Goal: Task Accomplishment & Management: Use online tool/utility

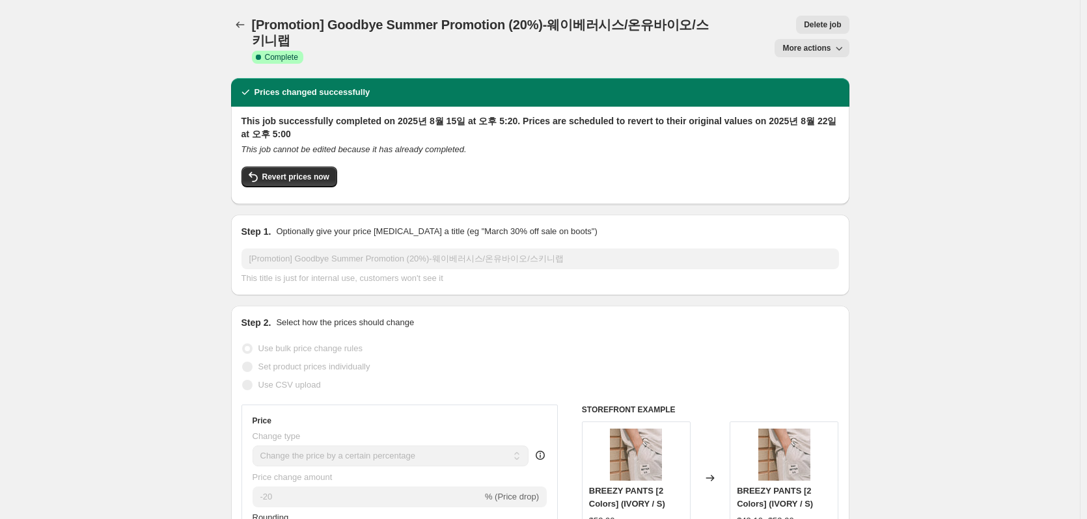
select select "percentage"
select select "vendor"
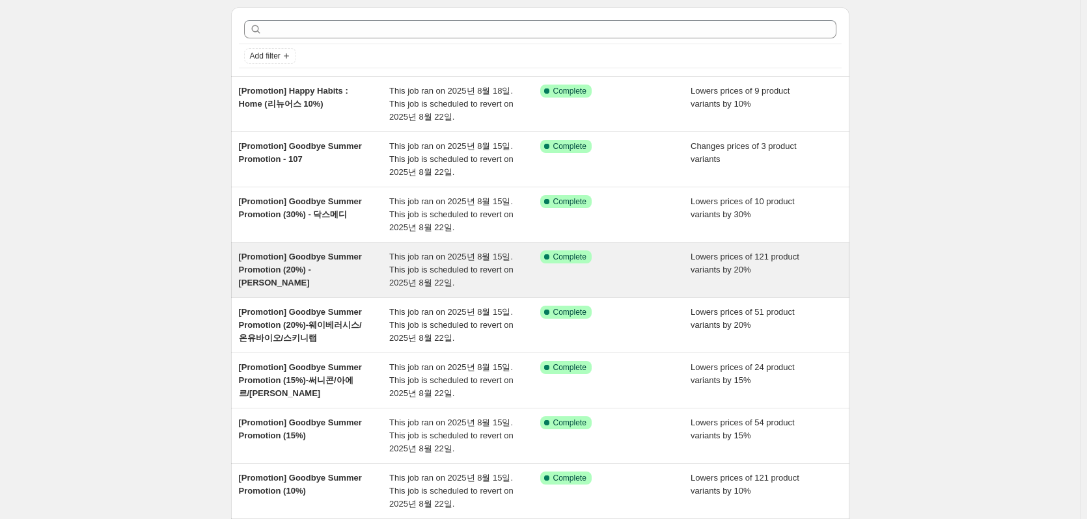
scroll to position [65, 0]
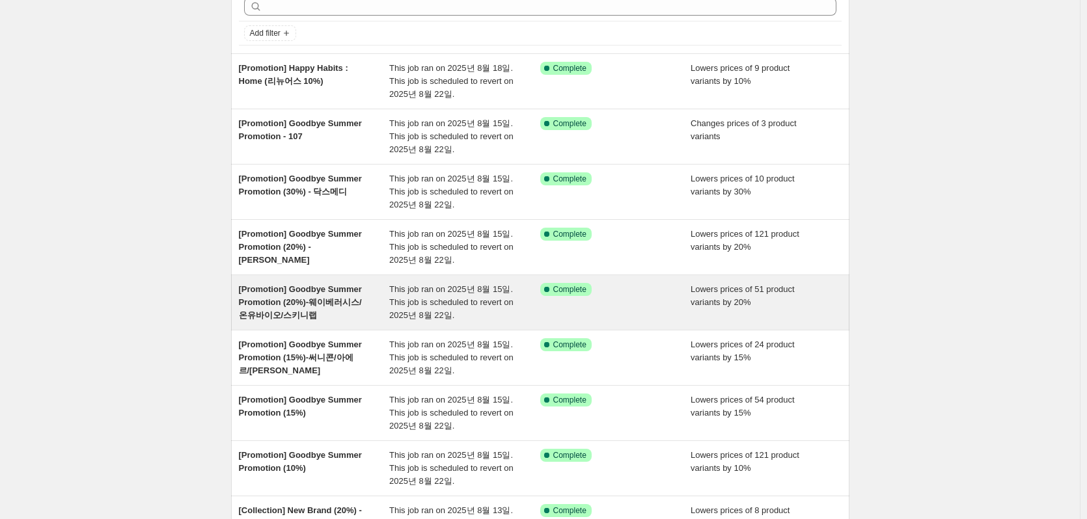
click at [373, 306] on div "[Promotion] Goodbye Summer Promotion (20%)-웨이베러시스/온유바이오/스키니랩" at bounding box center [314, 302] width 151 height 39
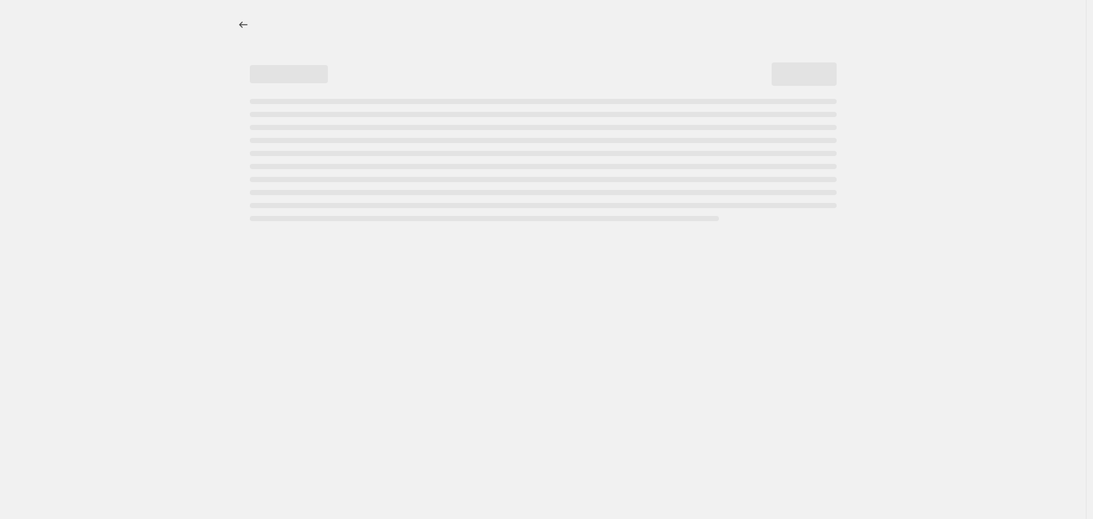
select select "percentage"
select select "vendor"
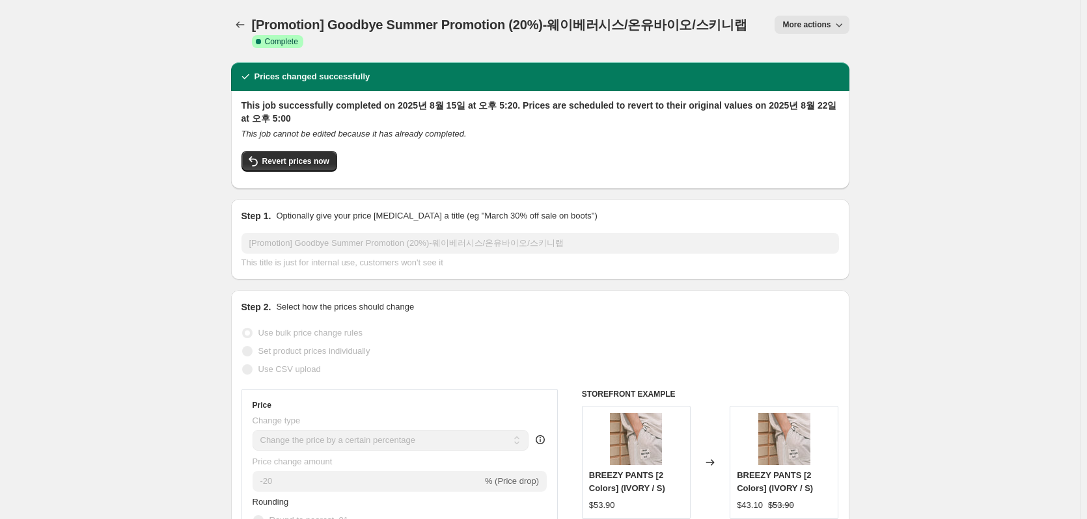
click at [844, 25] on icon "button" at bounding box center [838, 24] width 13 height 13
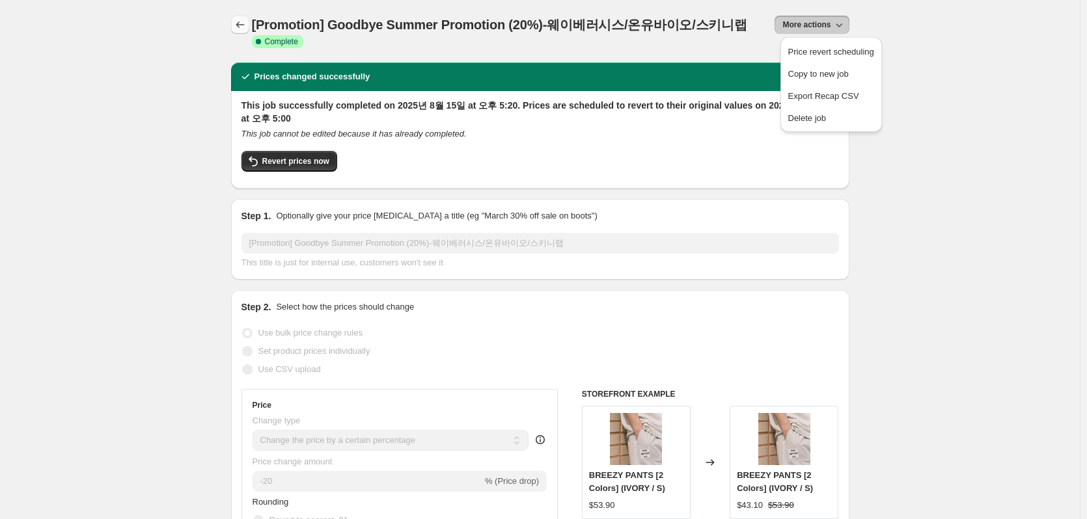
click at [241, 23] on icon "Price change jobs" at bounding box center [240, 24] width 8 height 7
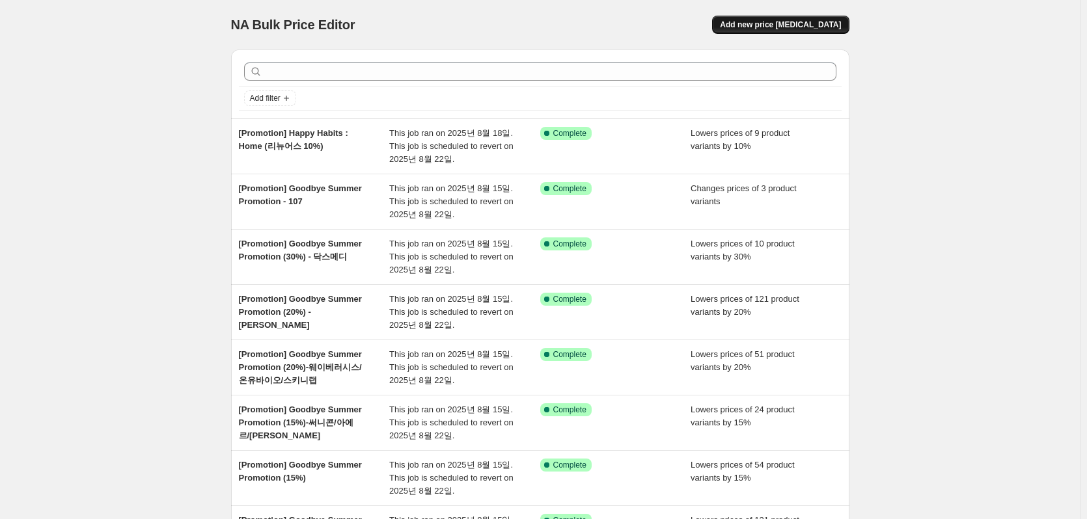
click at [790, 31] on button "Add new price change job" at bounding box center [780, 25] width 137 height 18
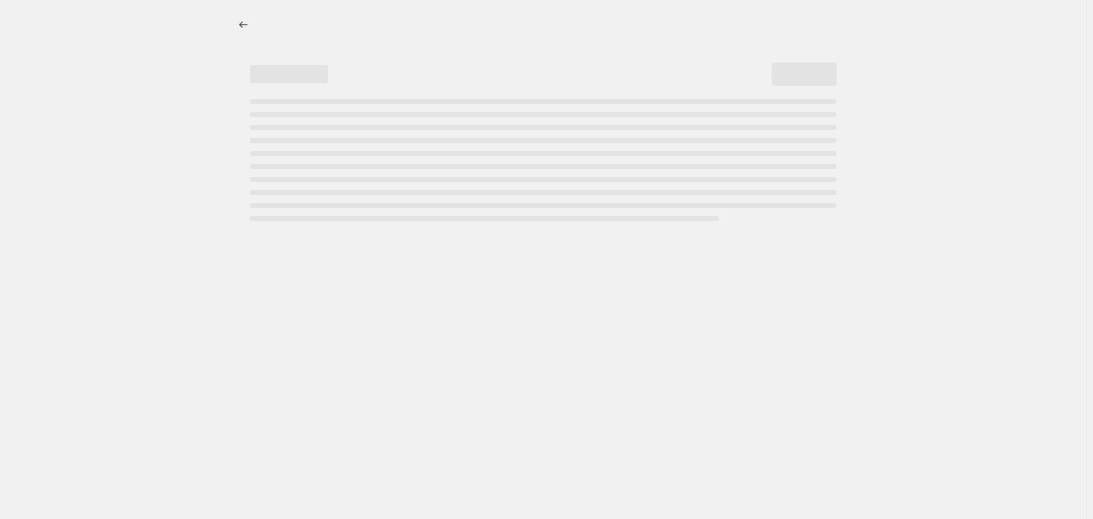
select select "percentage"
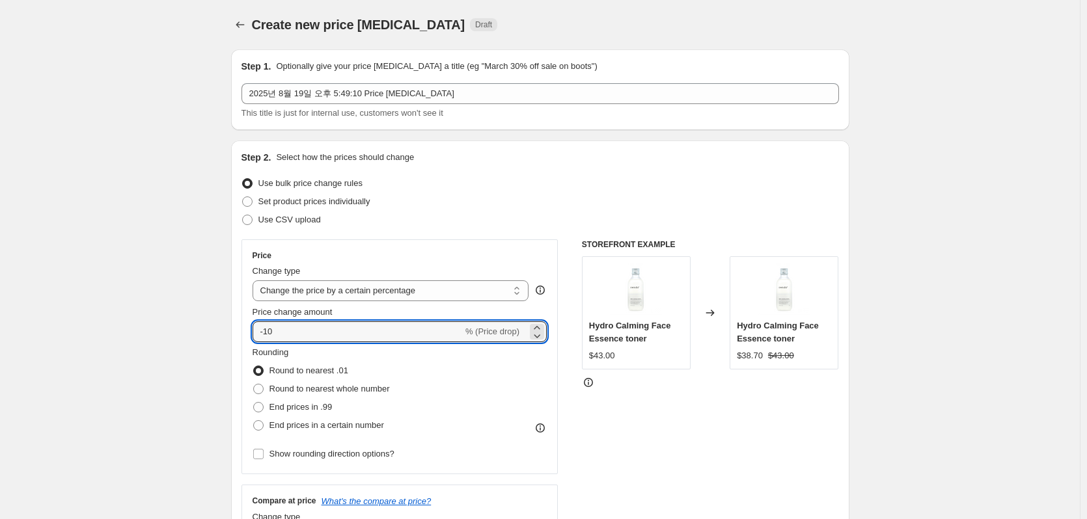
drag, startPoint x: 363, startPoint y: 336, endPoint x: 225, endPoint y: 334, distance: 138.0
click at [264, 334] on input "20" at bounding box center [349, 331] width 195 height 21
type input "-20"
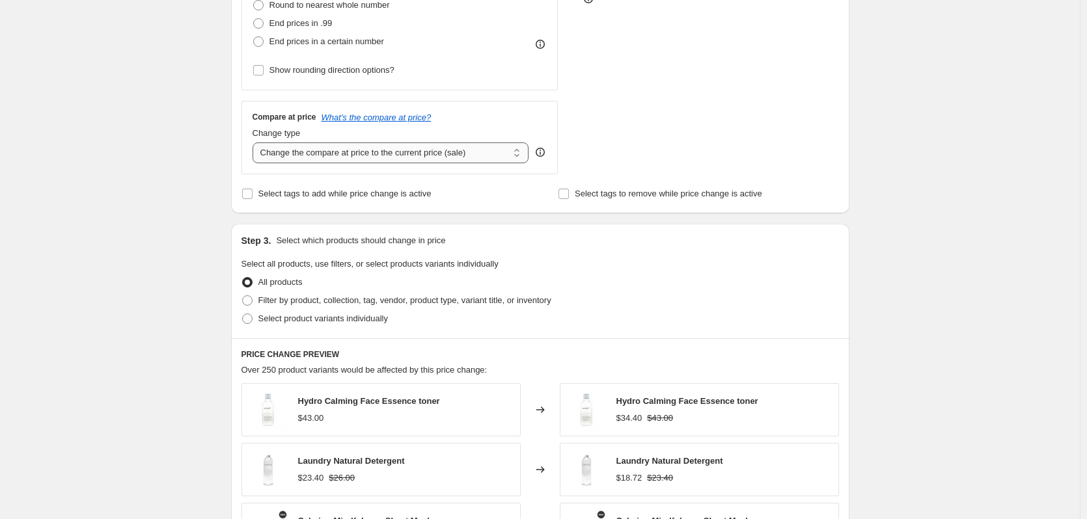
scroll to position [390, 0]
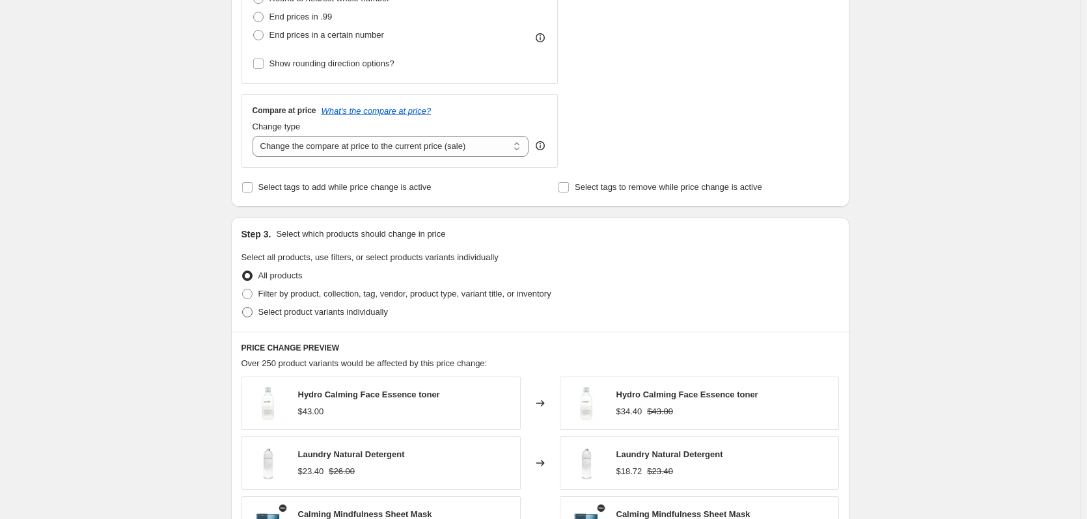
click at [249, 316] on span at bounding box center [247, 312] width 10 height 10
click at [243, 308] on input "Select product variants individually" at bounding box center [242, 307] width 1 height 1
radio input "true"
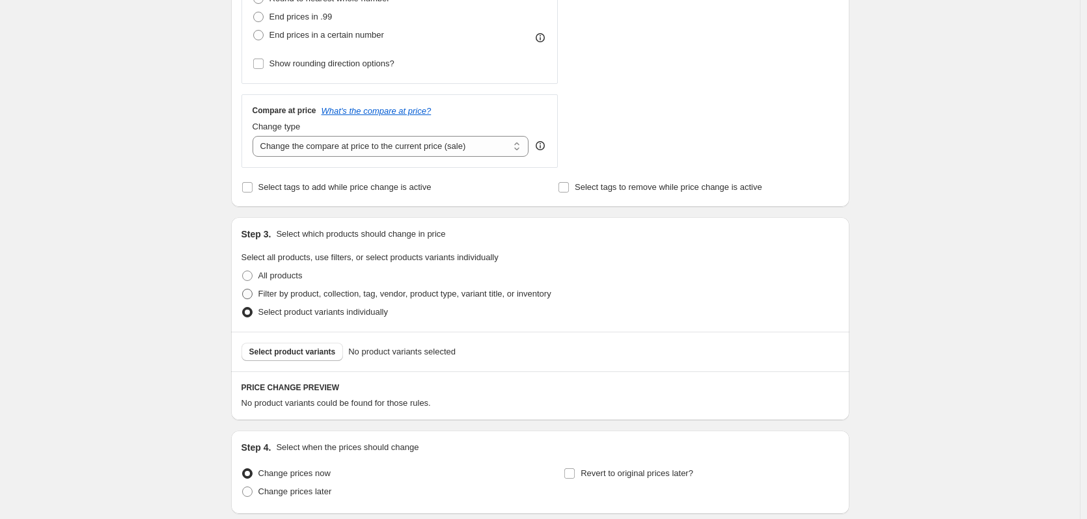
click at [252, 297] on span at bounding box center [247, 294] width 10 height 10
click at [243, 290] on input "Filter by product, collection, tag, vendor, product type, variant title, or inv…" at bounding box center [242, 289] width 1 height 1
radio input "true"
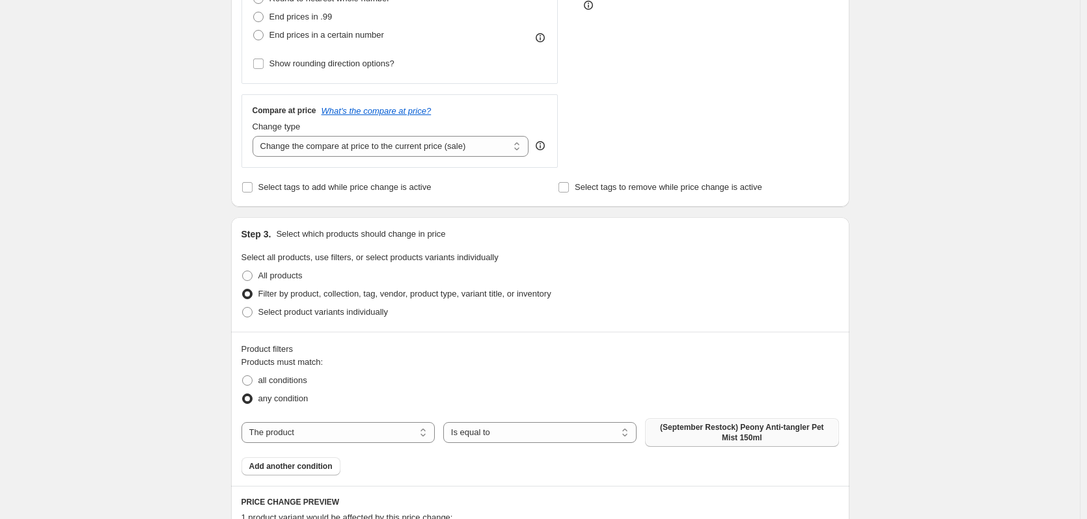
click at [686, 434] on span "(September Restock) Peony Anti-tangler Pet Mist 150ml" at bounding box center [742, 432] width 178 height 21
click at [388, 429] on select "The product The product's collection The product's tag The product's vendor The…" at bounding box center [337, 432] width 193 height 21
select select "vendor"
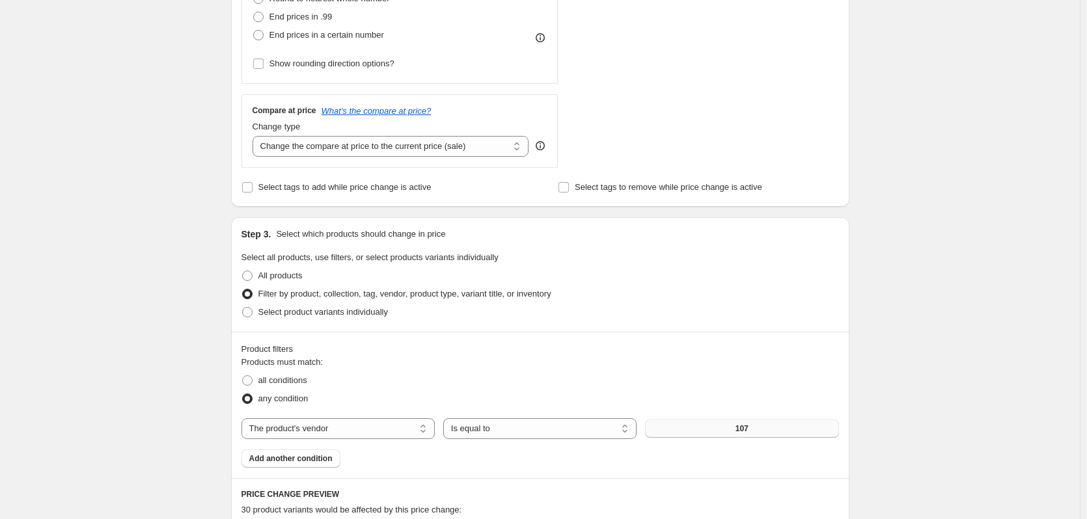
click at [776, 427] on button "107" at bounding box center [741, 429] width 193 height 18
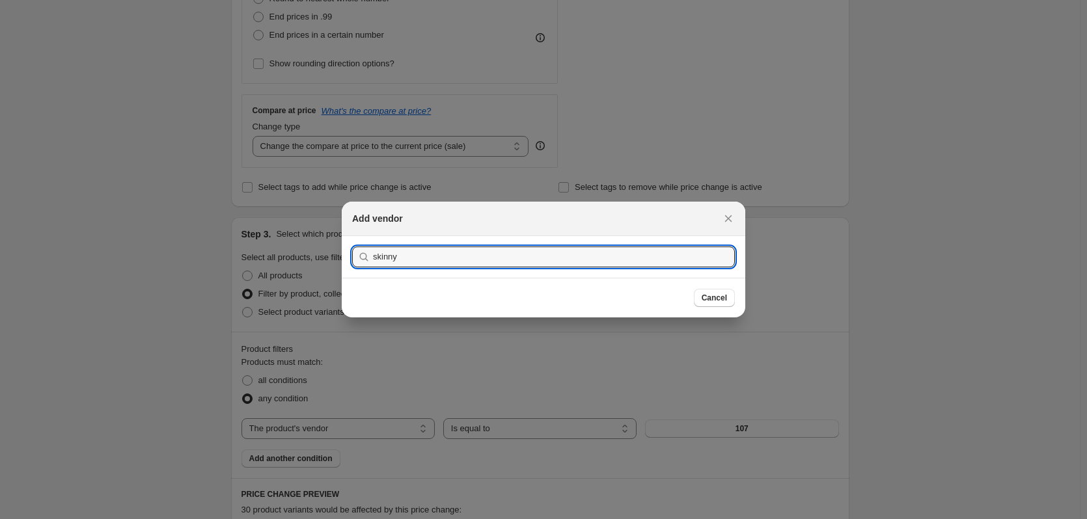
type input "skinny"
click at [352, 236] on button "Submit" at bounding box center [370, 243] width 37 height 14
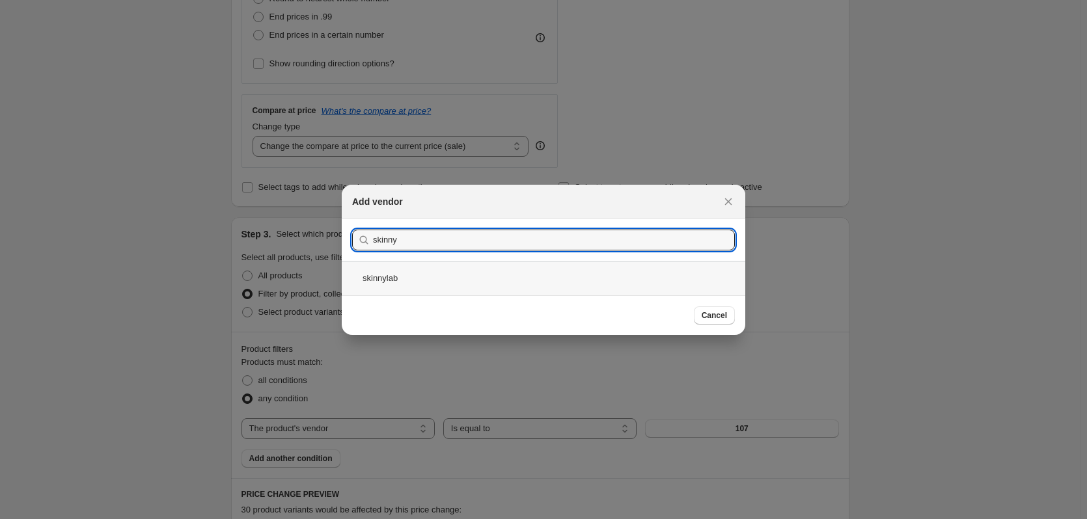
click at [511, 280] on div "skinnylab" at bounding box center [543, 278] width 403 height 34
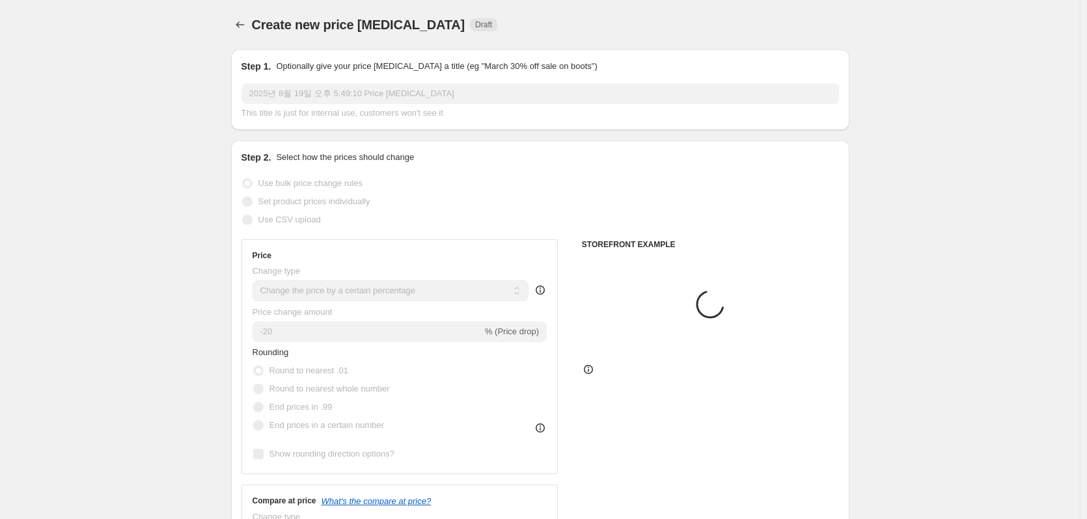
scroll to position [390, 0]
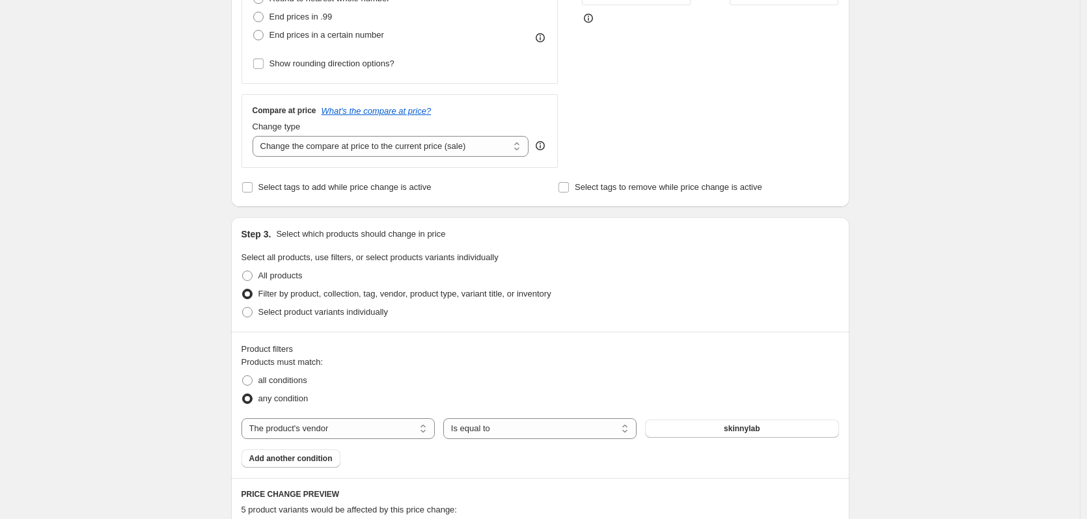
click at [662, 347] on div "Product filters" at bounding box center [539, 349] width 597 height 13
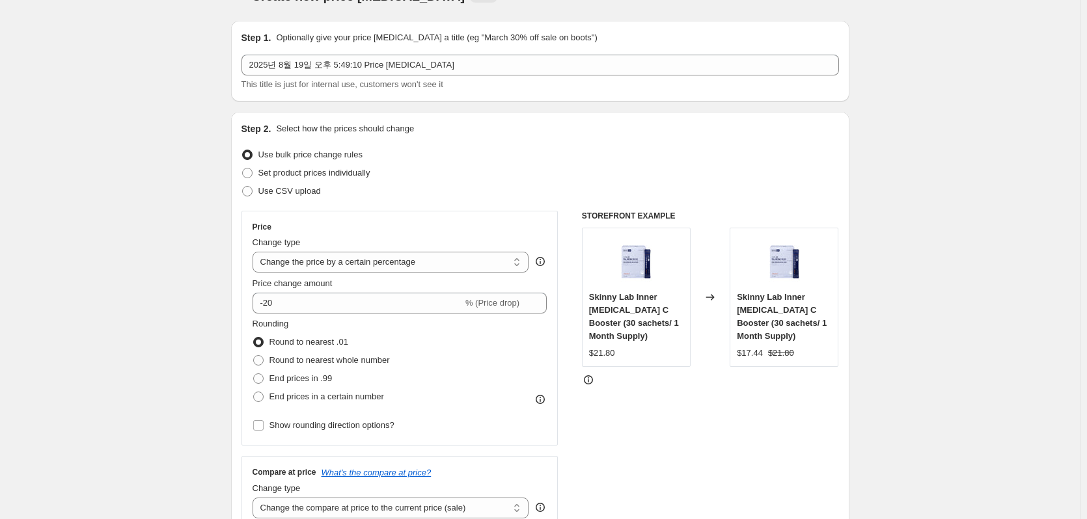
scroll to position [0, 0]
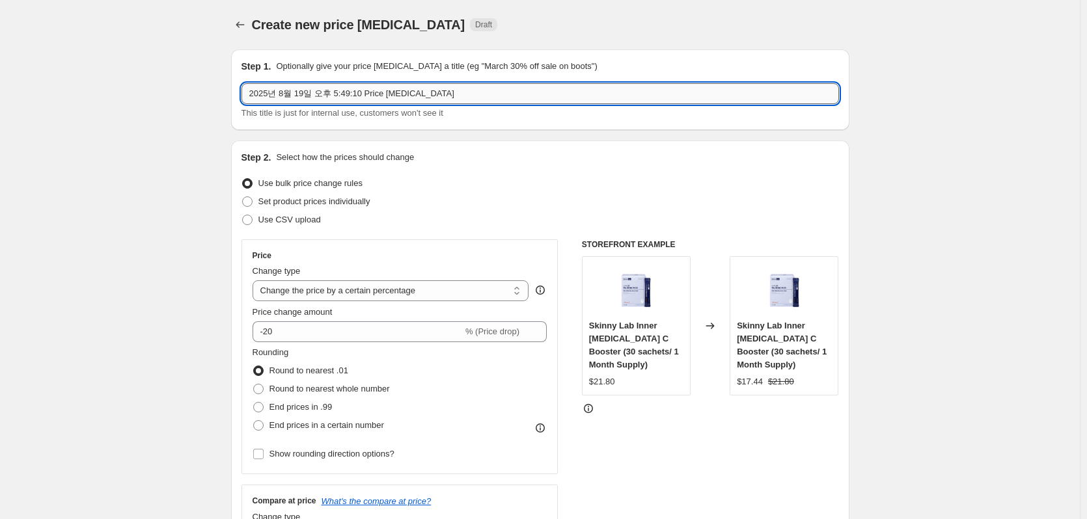
click at [440, 99] on input "2025년 8월 19일 오후 5:49:10 Price change job" at bounding box center [539, 93] width 597 height 21
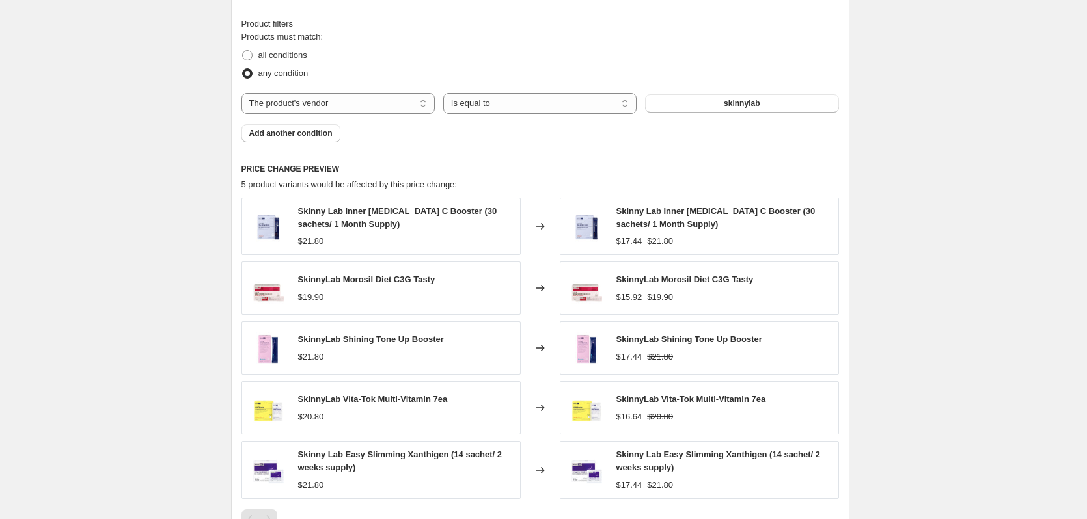
scroll to position [937, 0]
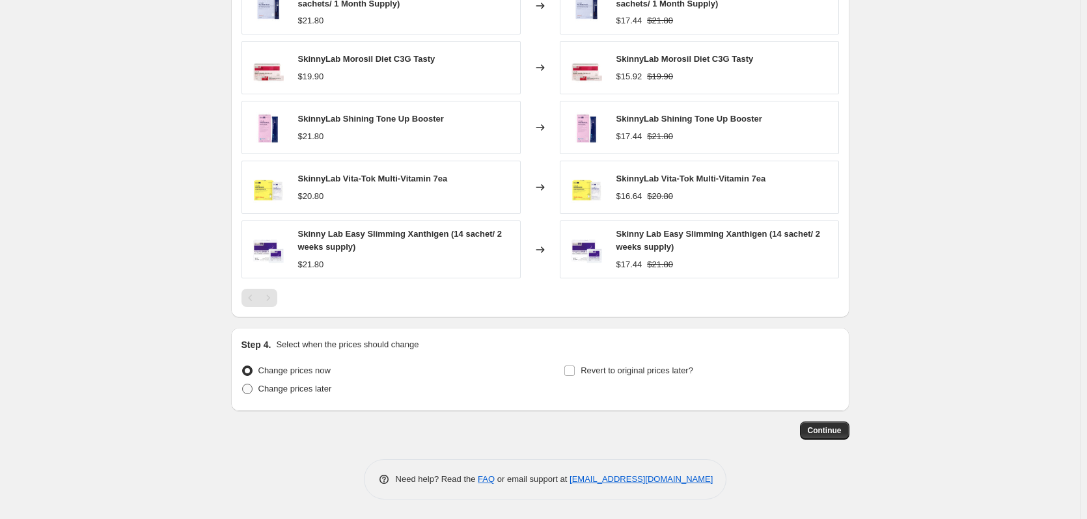
type input "skinny lab 20% off"
click at [263, 386] on span "Change prices later" at bounding box center [295, 389] width 74 height 10
click at [243, 385] on input "Change prices later" at bounding box center [242, 384] width 1 height 1
radio input "true"
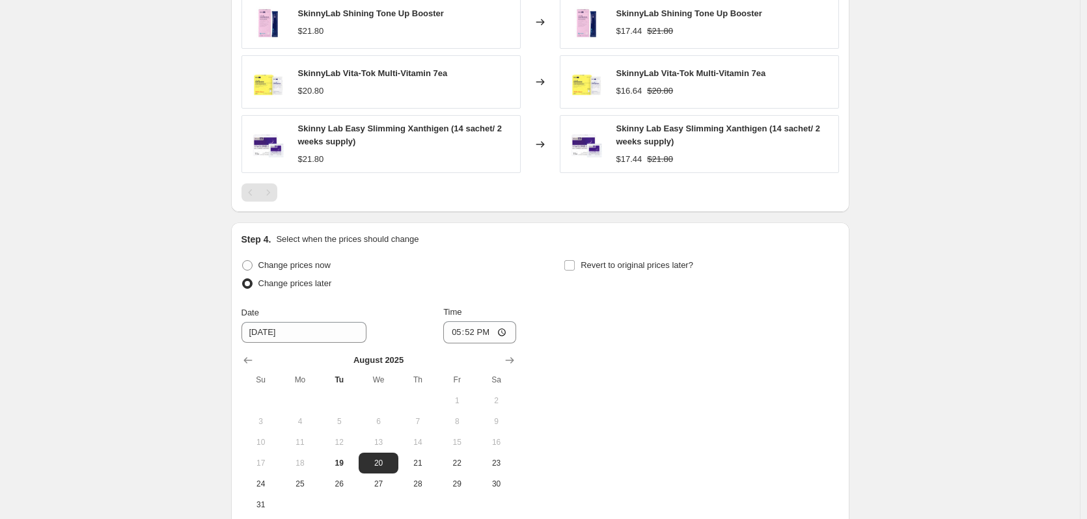
scroll to position [1067, 0]
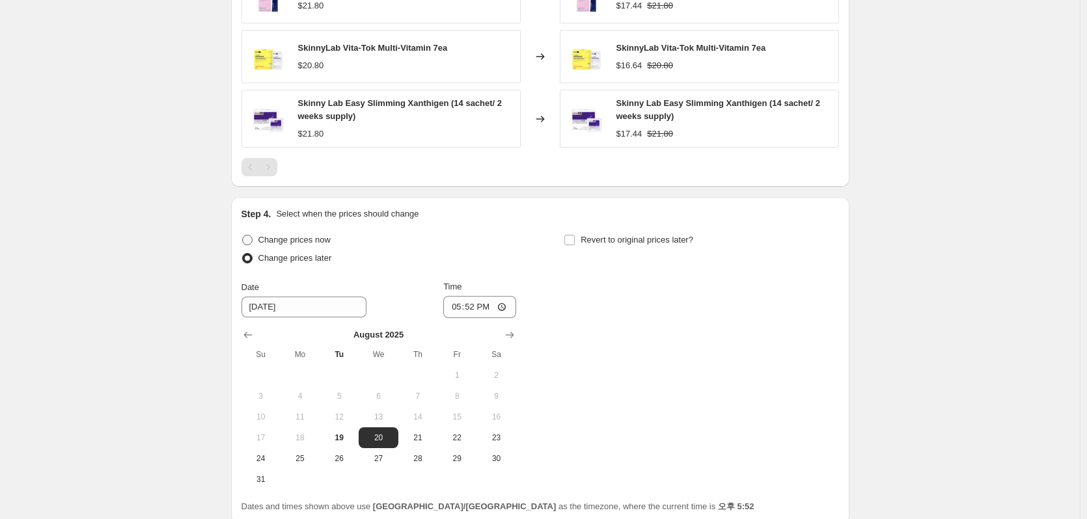
click at [258, 243] on label "Change prices now" at bounding box center [285, 240] width 89 height 18
click at [243, 236] on input "Change prices now" at bounding box center [242, 235] width 1 height 1
radio input "true"
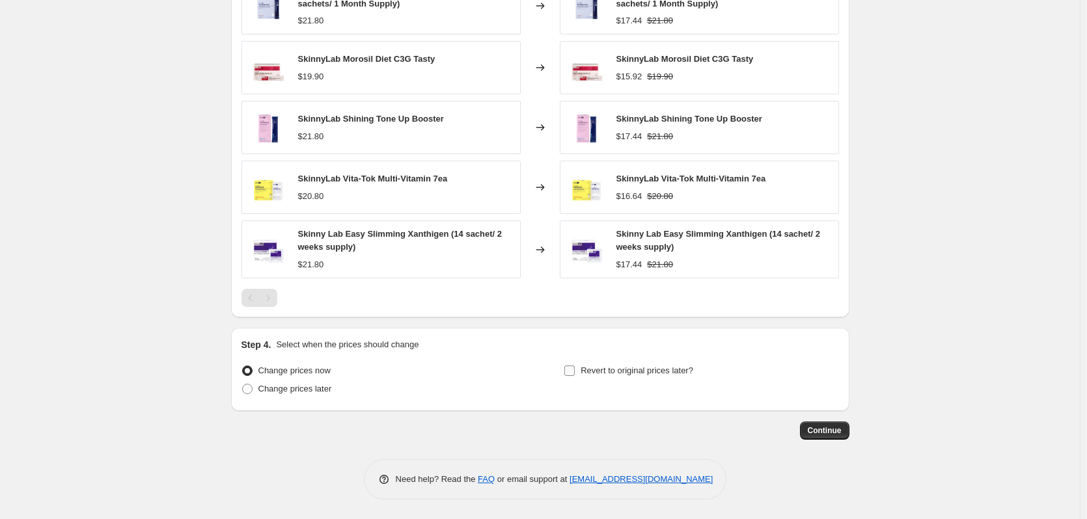
click at [601, 377] on span "Revert to original prices later?" at bounding box center [636, 370] width 113 height 13
click at [575, 376] on input "Revert to original prices later?" at bounding box center [569, 371] width 10 height 10
checkbox input "true"
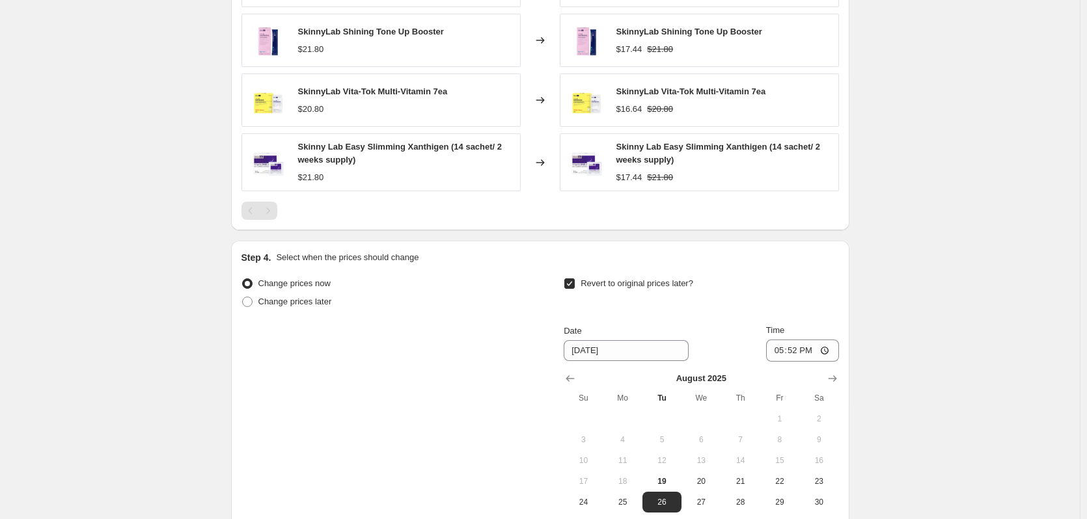
scroll to position [1067, 0]
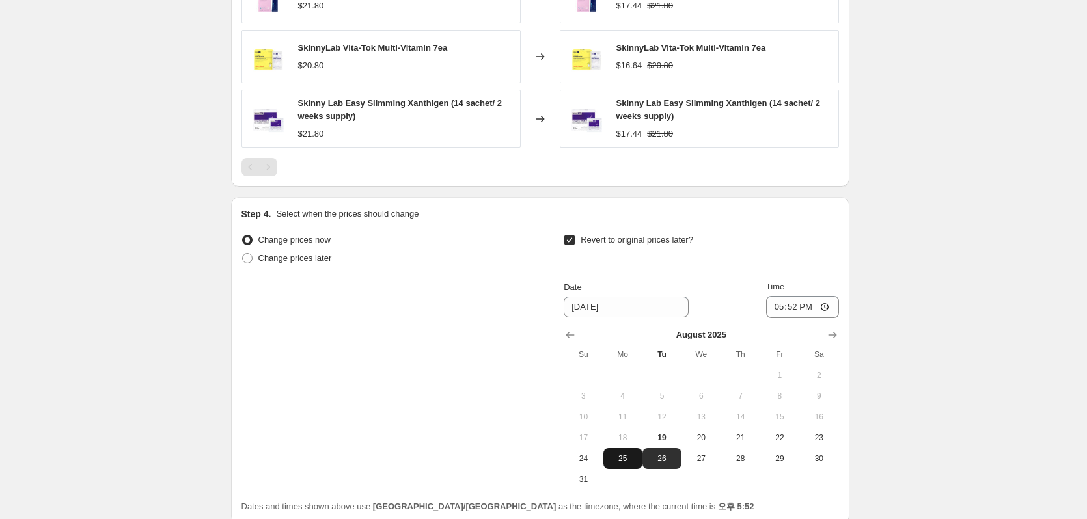
click at [632, 464] on span "25" at bounding box center [622, 459] width 29 height 10
type input "8/25/2025"
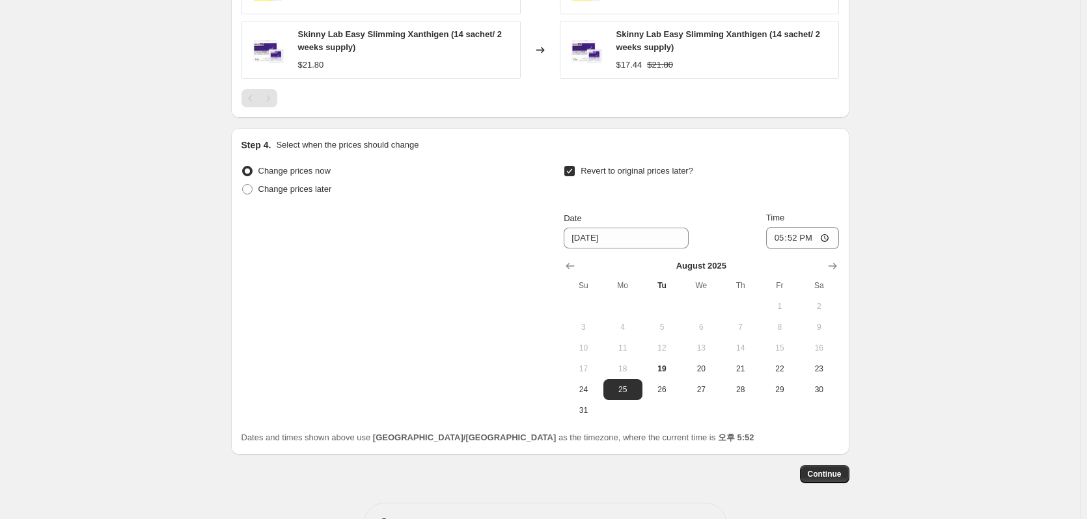
scroll to position [1180, 0]
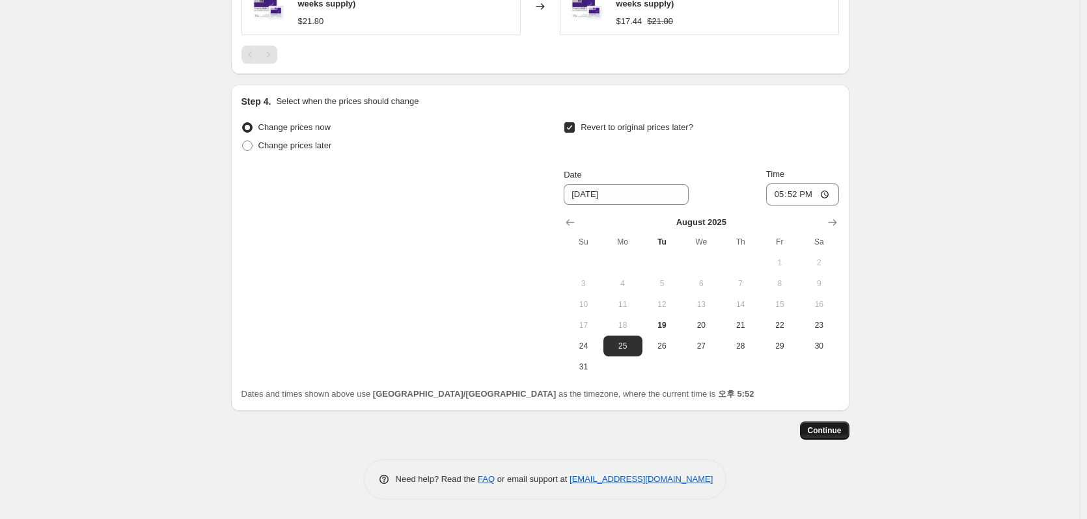
click at [837, 431] on span "Continue" at bounding box center [824, 431] width 34 height 10
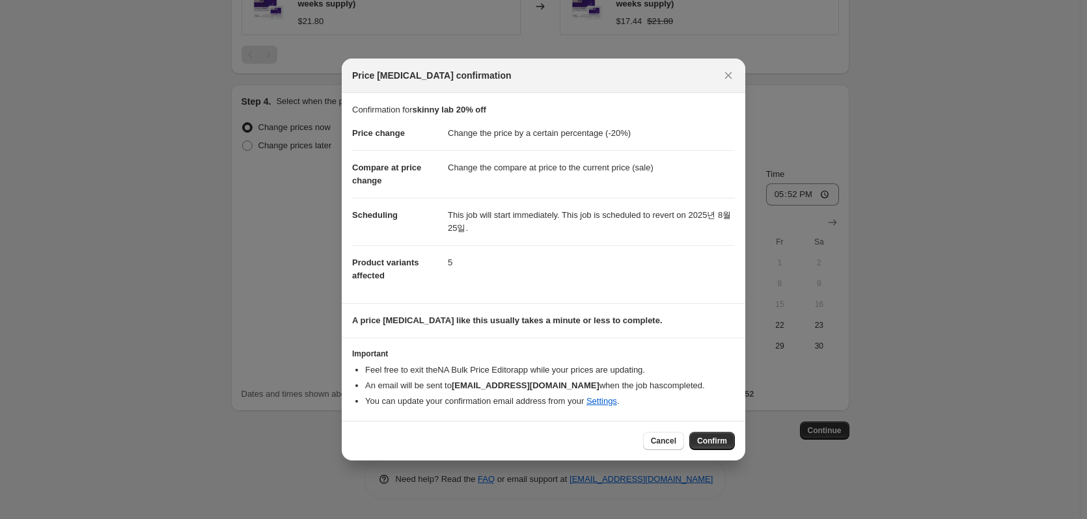
click at [706, 427] on div "Cancel Confirm" at bounding box center [543, 441] width 403 height 40
click at [707, 438] on span "Confirm" at bounding box center [712, 441] width 30 height 10
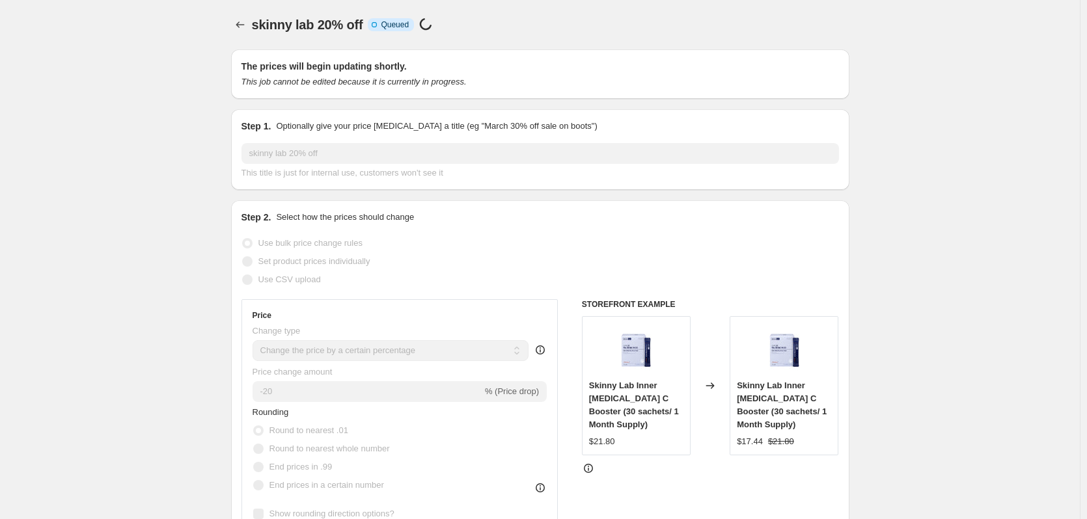
scroll to position [1180, 0]
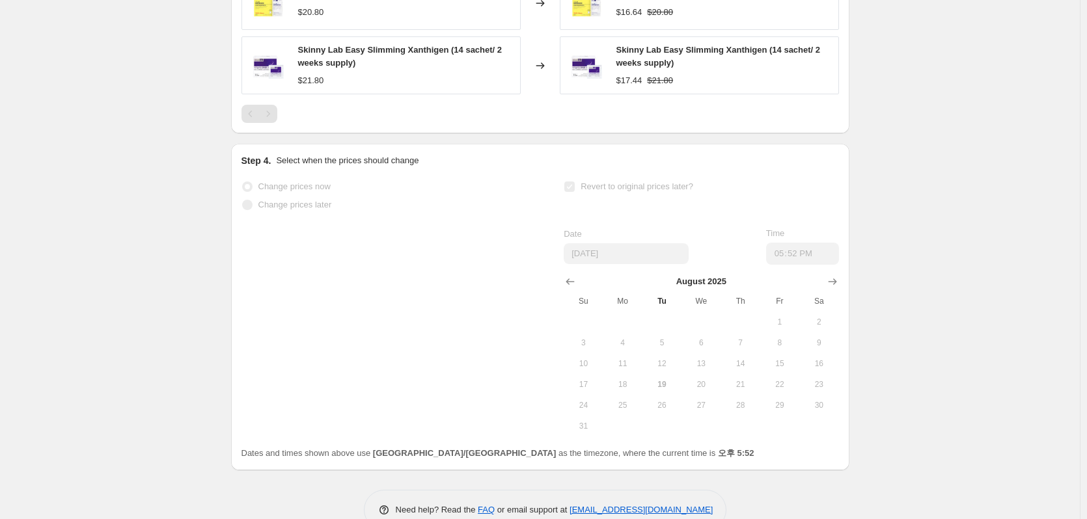
select select "percentage"
select select "vendor"
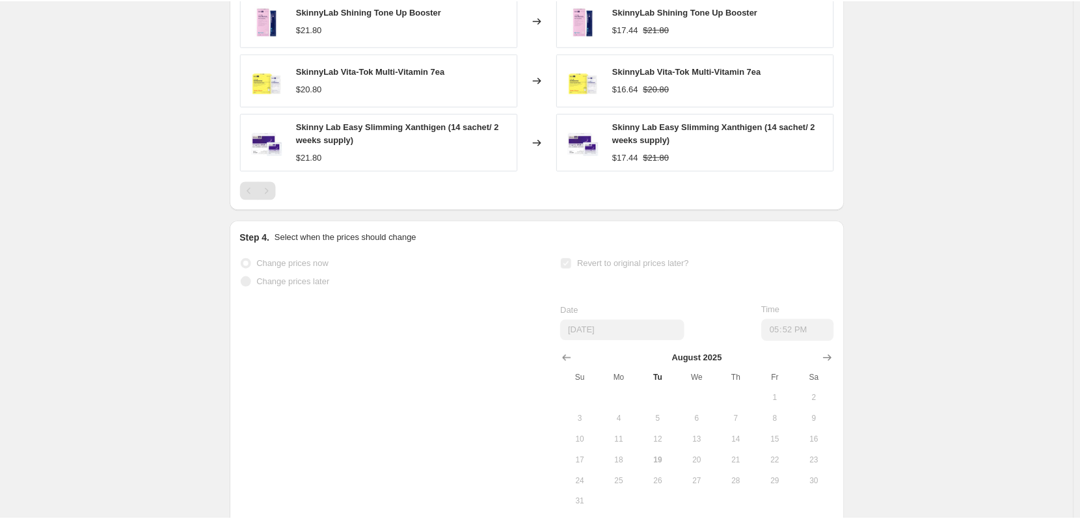
scroll to position [0, 0]
